Goal: Complete application form: Complete application form

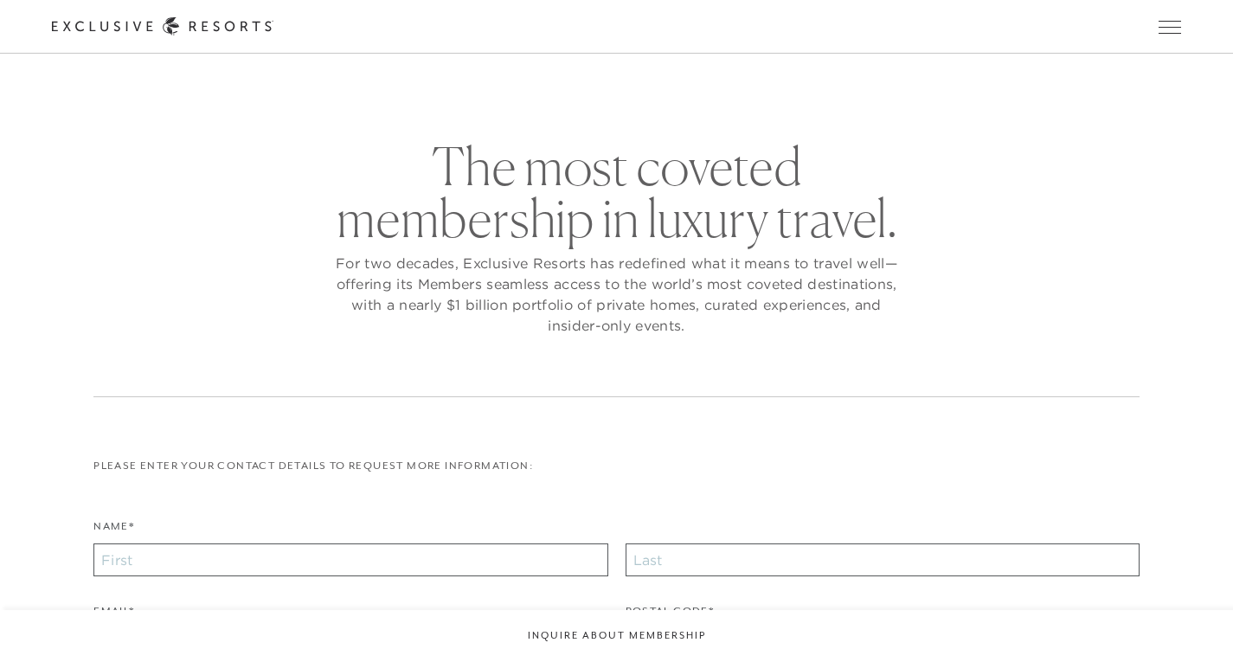
checkbox input "false"
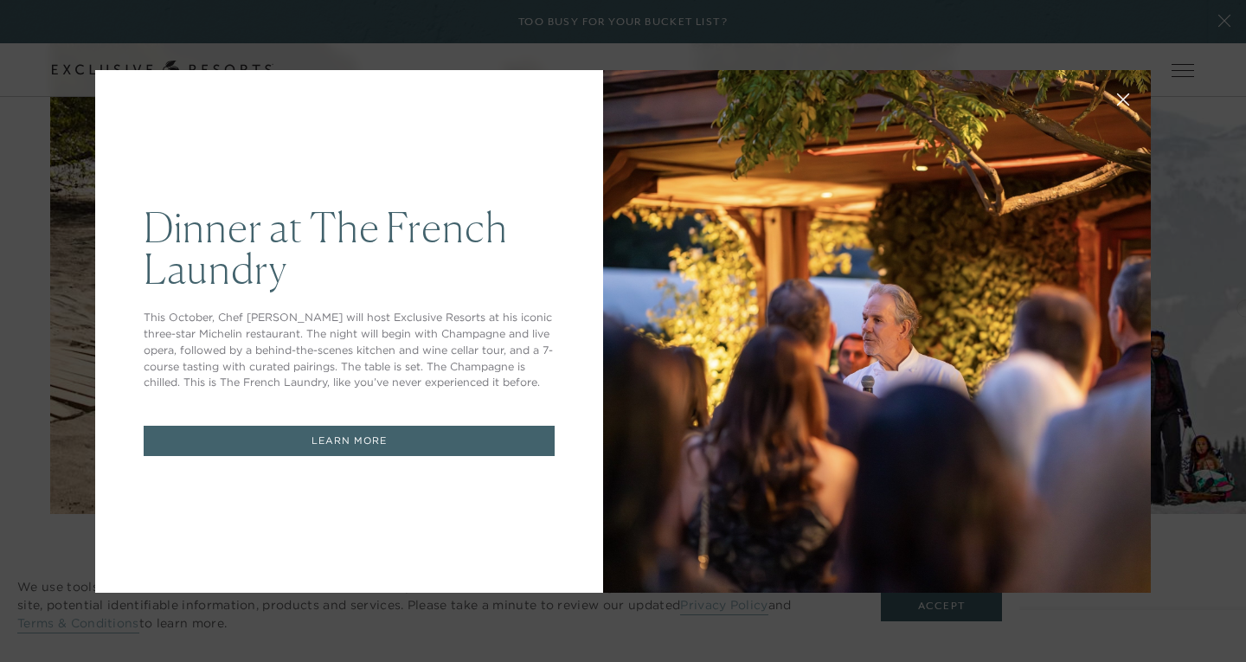
drag, startPoint x: 1237, startPoint y: 241, endPoint x: 1222, endPoint y: 400, distance: 159.9
click at [16, 209] on div "Dinner at The [GEOGRAPHIC_DATA] This October, Chef [PERSON_NAME] will host Excl…" at bounding box center [623, 331] width 1246 height 662
click at [1109, 93] on button at bounding box center [1123, 98] width 42 height 42
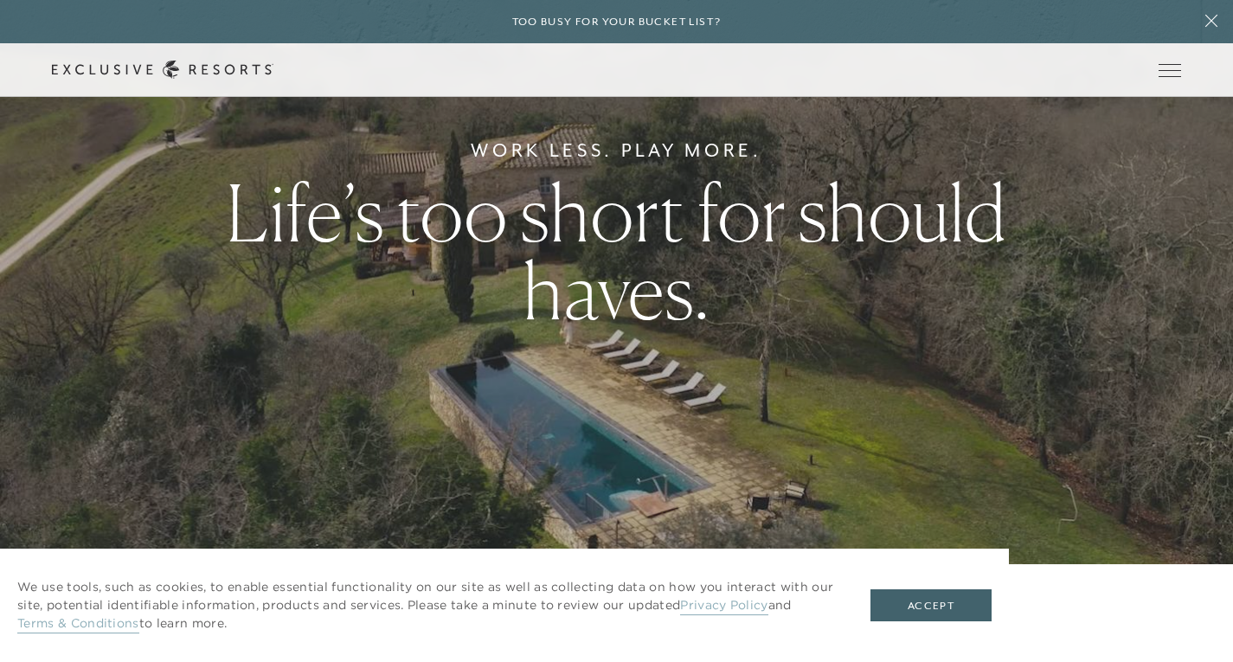
scroll to position [2510, 0]
